Goal: Check status: Check status

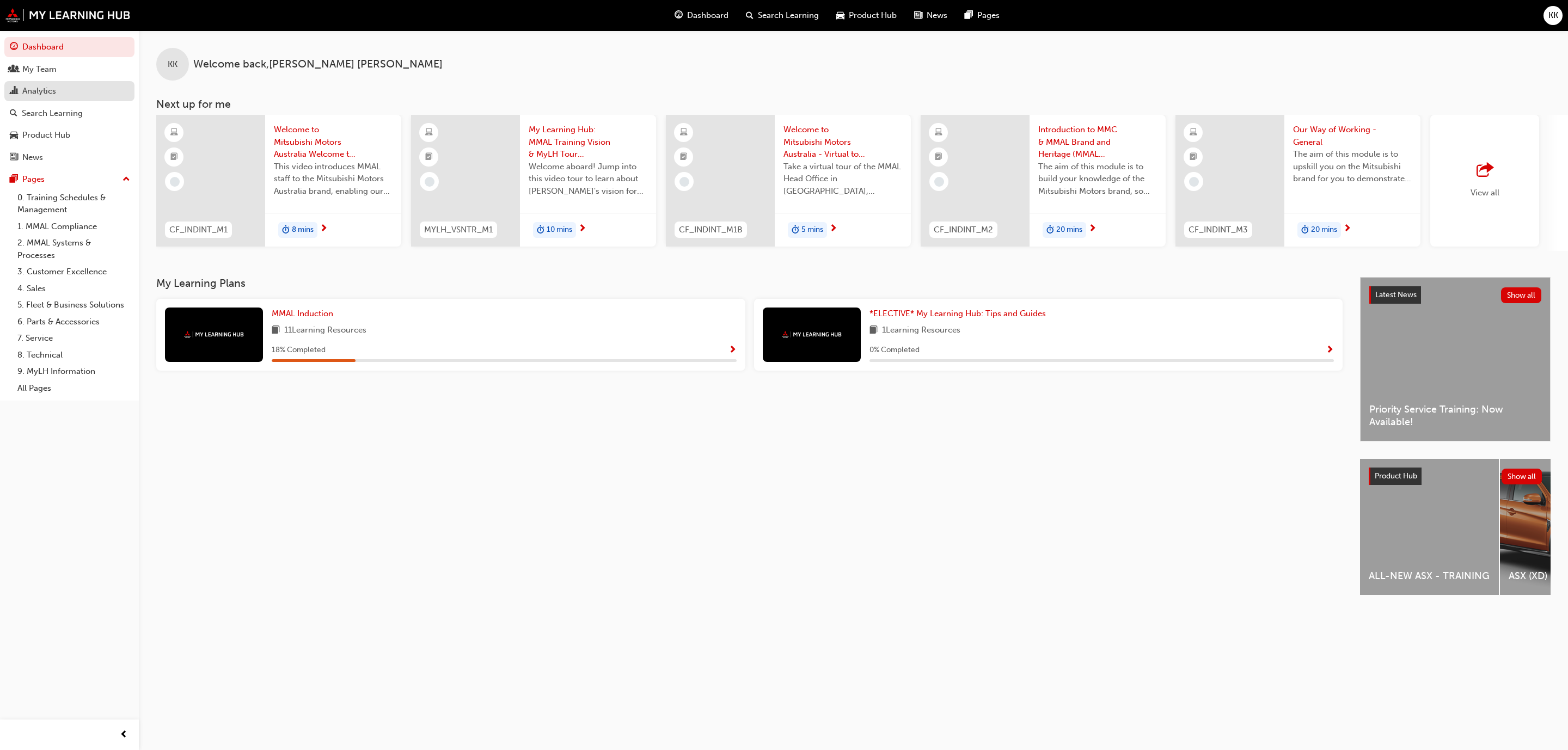
click at [67, 83] on link "Analytics" at bounding box center [69, 90] width 130 height 20
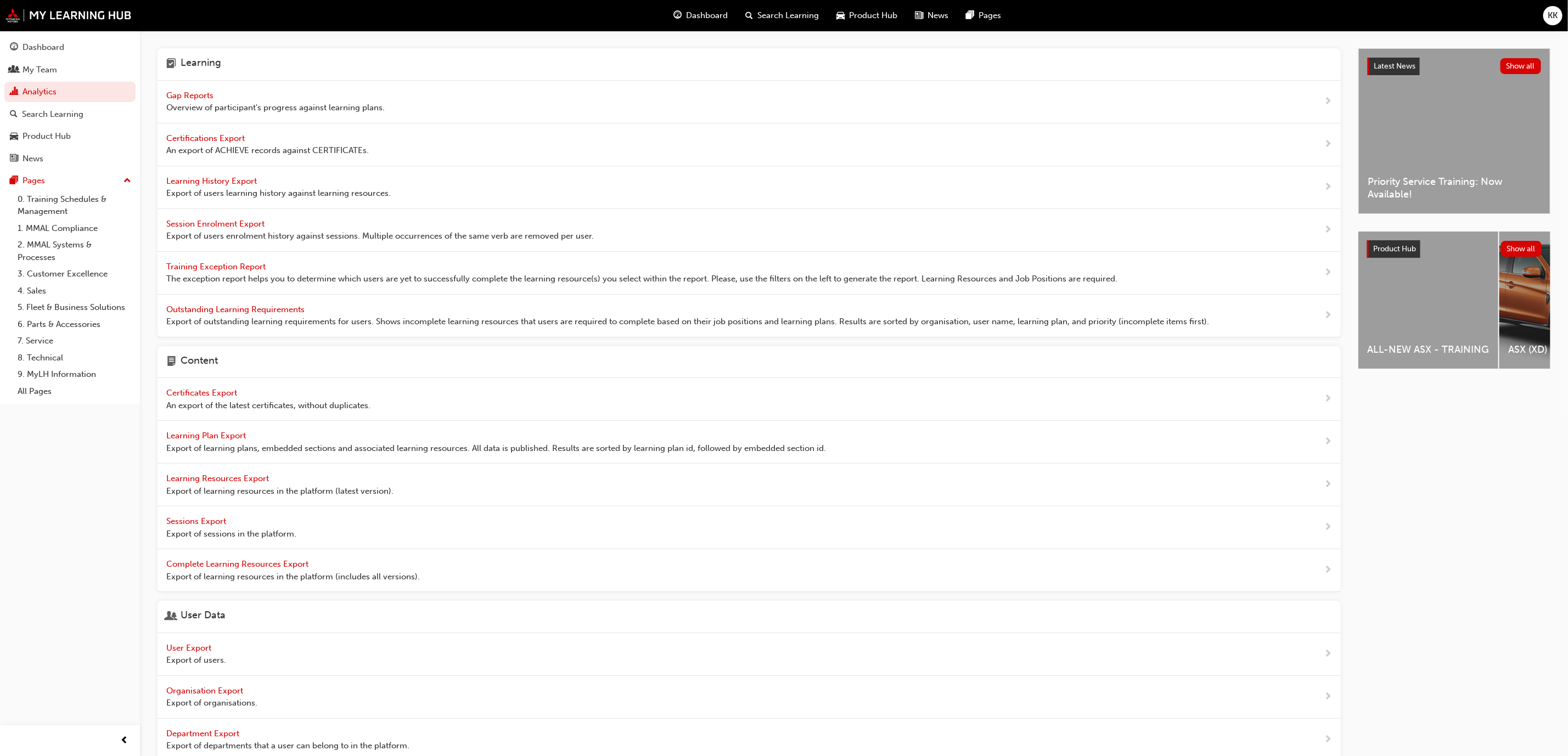
click at [197, 97] on span "Gap Reports" at bounding box center [191, 95] width 50 height 10
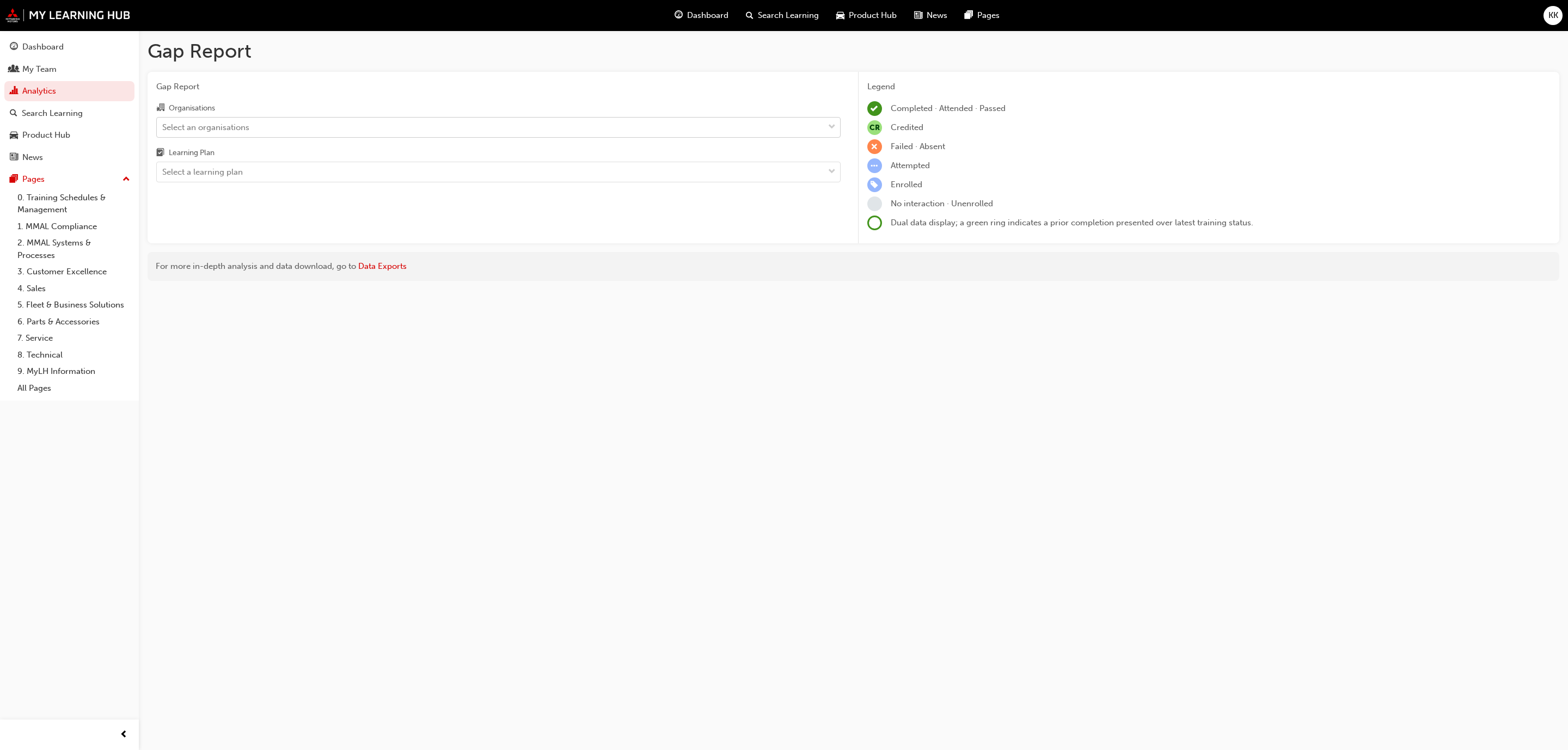
click at [224, 126] on div "Select an organisations" at bounding box center [206, 127] width 87 height 12
click at [163, 126] on input "Organisations Select an organisations" at bounding box center [163, 126] width 1 height 10
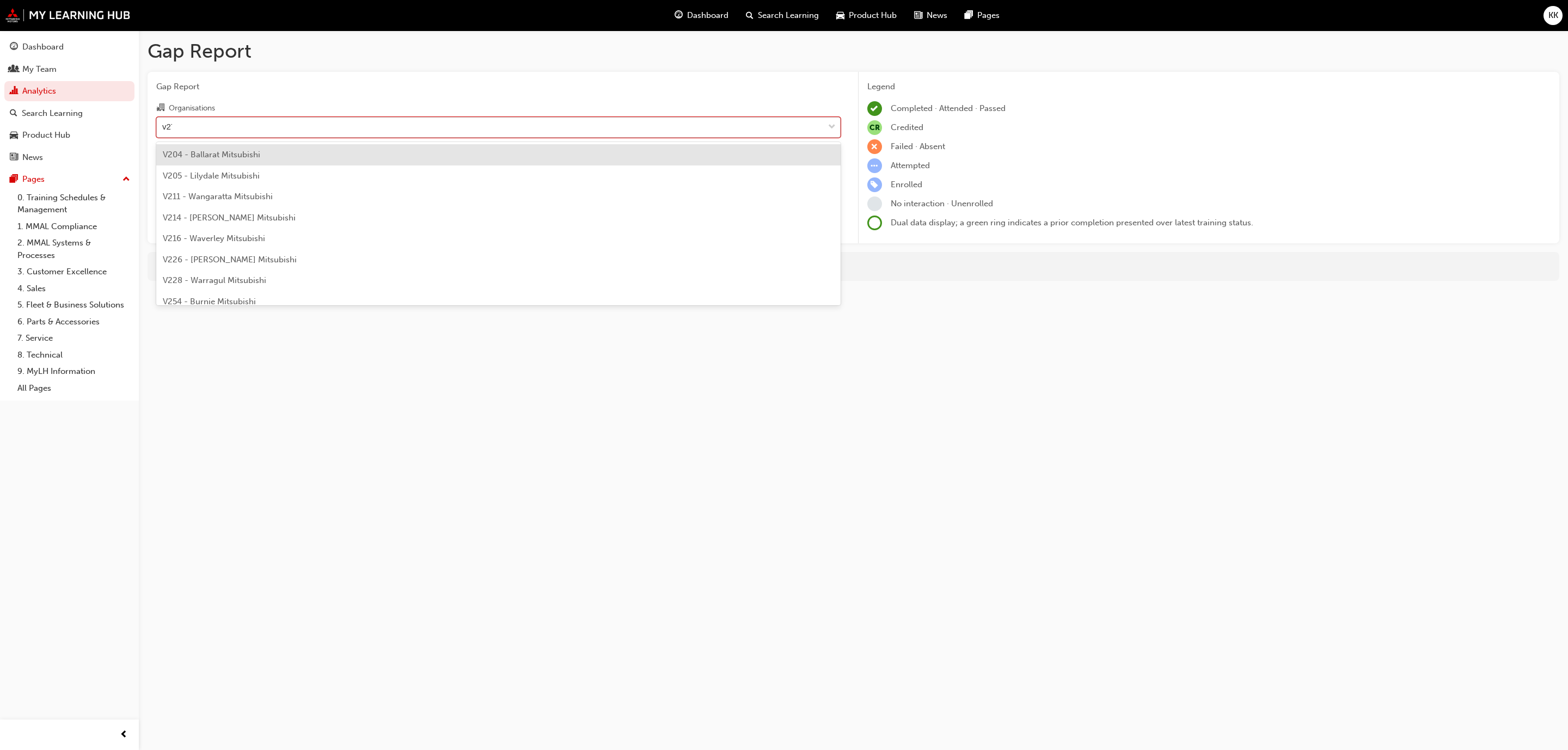
type input "v277"
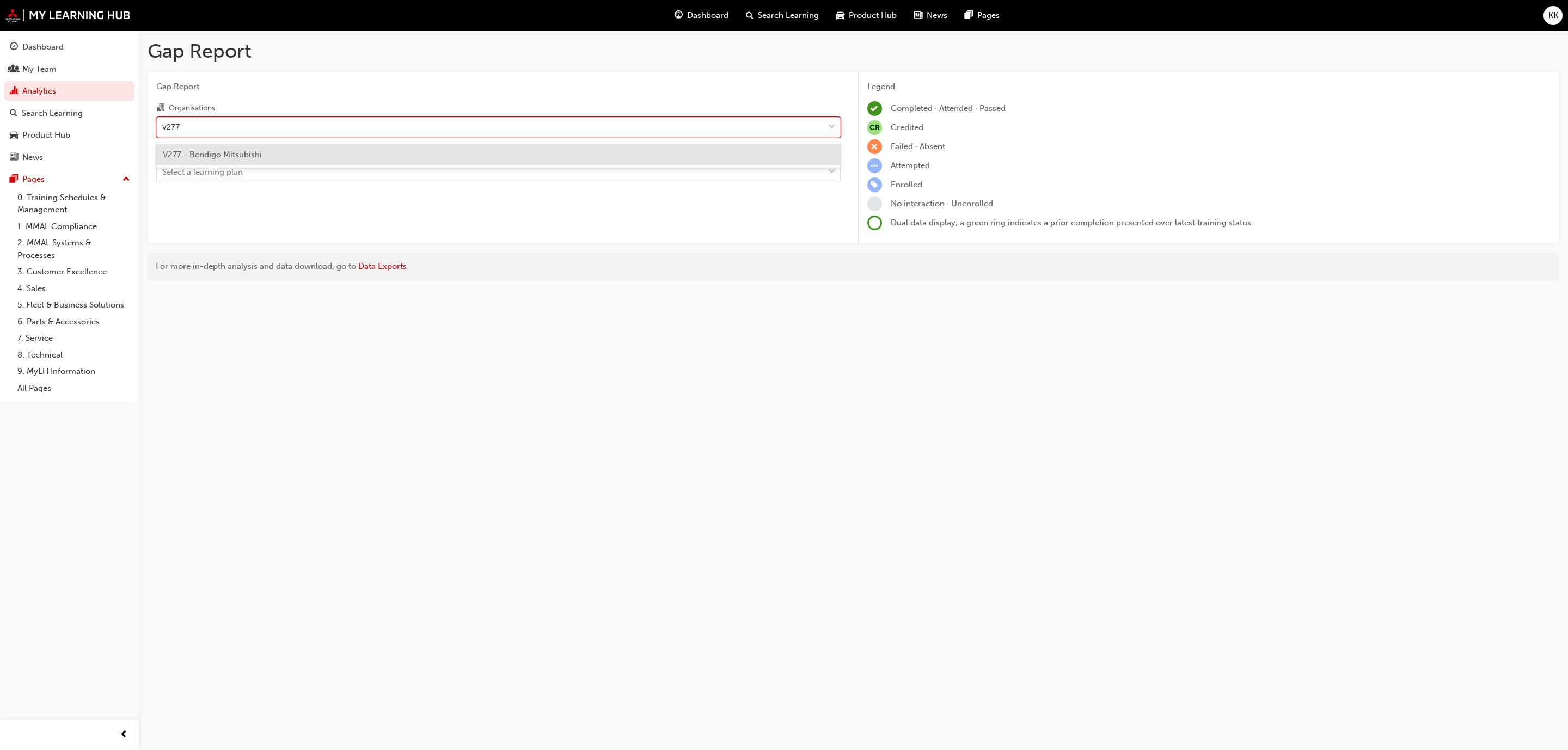
click at [273, 159] on div "V277 - Bendigo Mitsubishi" at bounding box center [498, 155] width 684 height 21
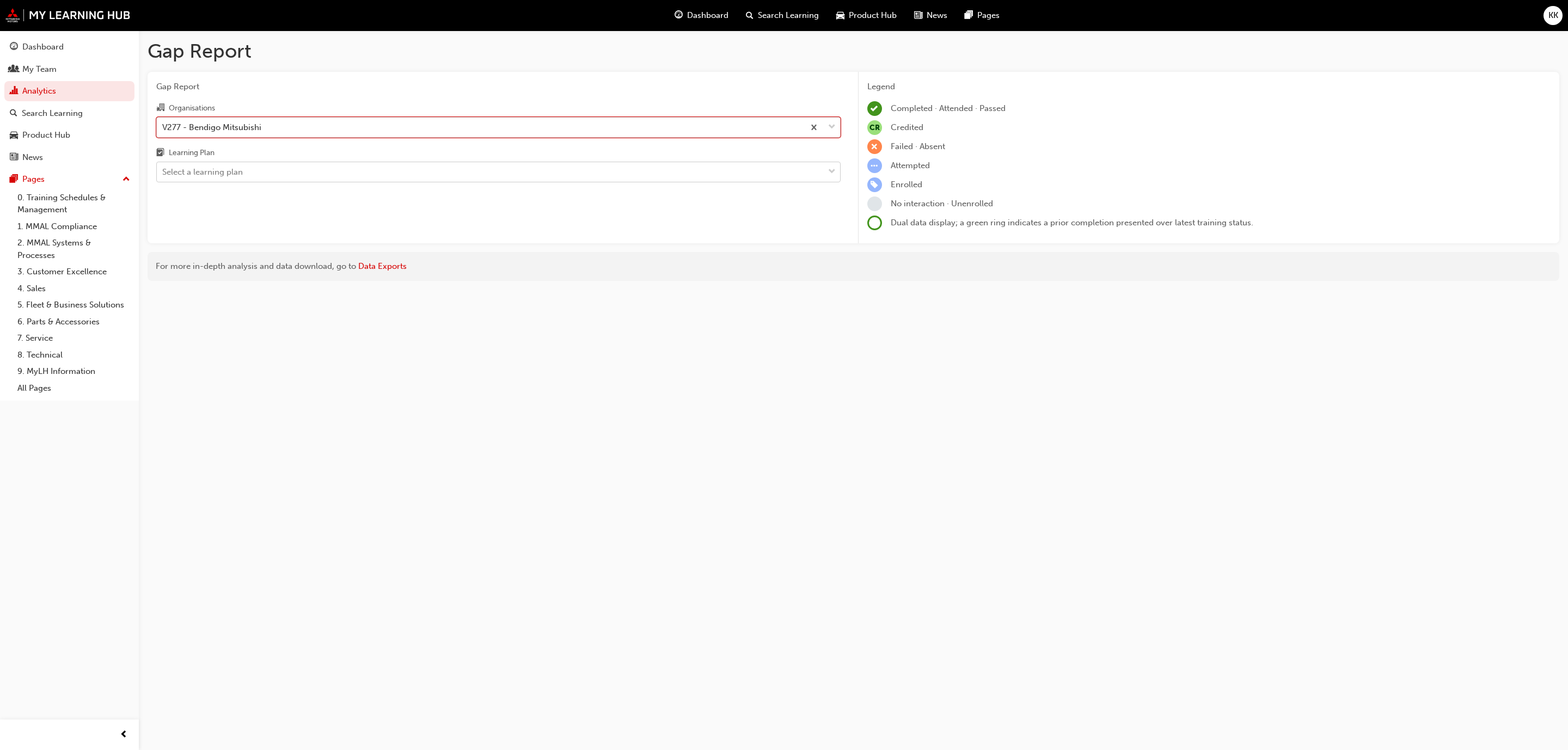
click at [279, 163] on div "Select a learning plan" at bounding box center [498, 172] width 684 height 21
click at [163, 167] on input "Learning Plan Select a learning plan" at bounding box center [163, 171] width 1 height 10
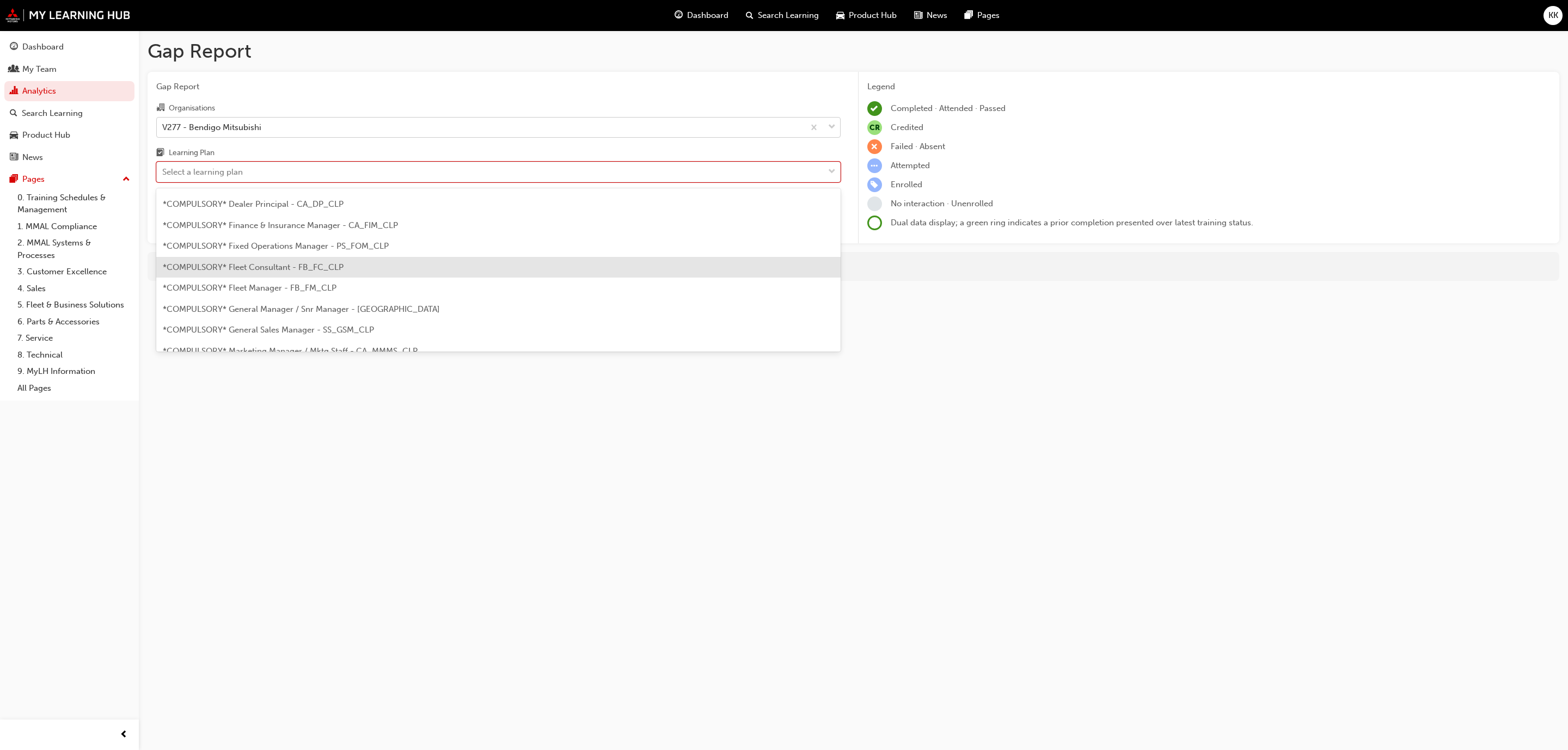
scroll to position [245, 0]
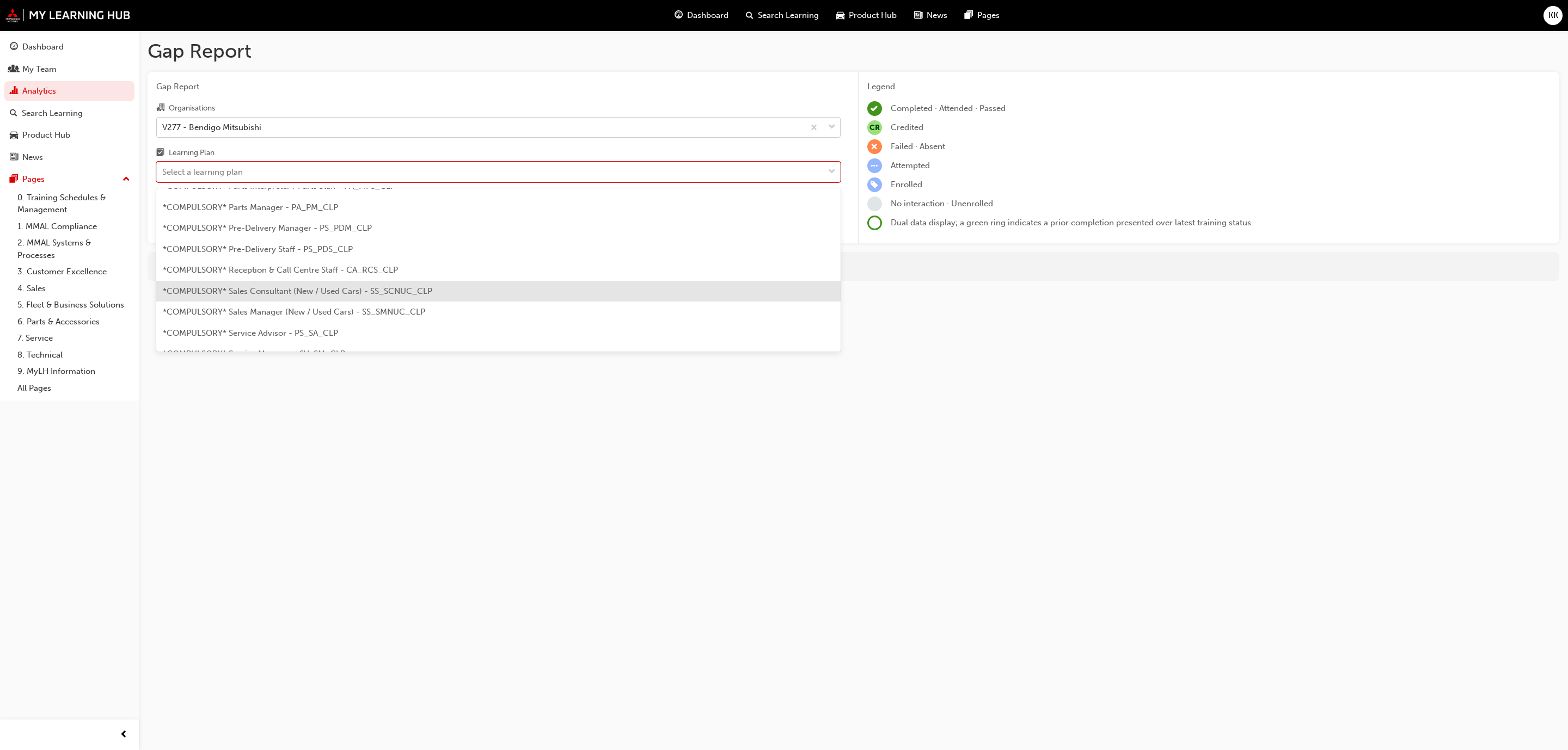
click at [484, 290] on div "*COMPULSORY* Sales Consultant (New / Used Cars) - SS_SCNUC_CLP" at bounding box center [498, 292] width 684 height 21
